Goal: Task Accomplishment & Management: Manage account settings

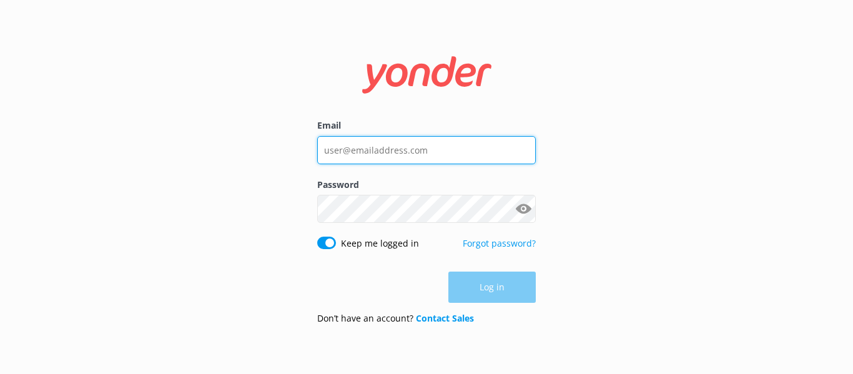
type input "[EMAIL_ADDRESS][DOMAIN_NAME]"
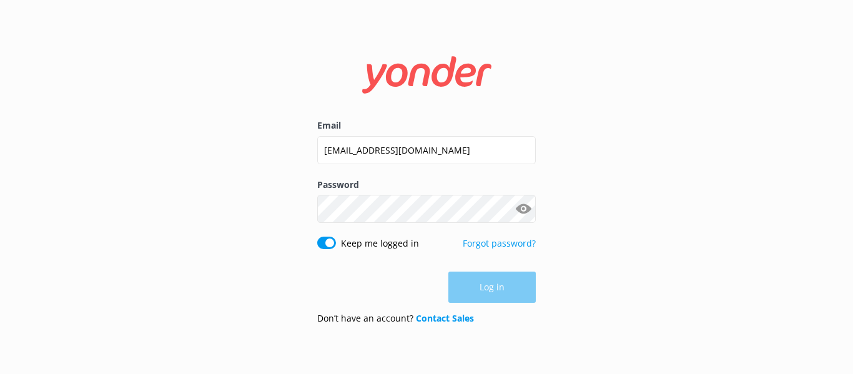
click at [500, 286] on div "Log in" at bounding box center [426, 287] width 219 height 31
click at [500, 286] on button "Log in" at bounding box center [492, 287] width 87 height 31
